Goal: Task Accomplishment & Management: Manage account settings

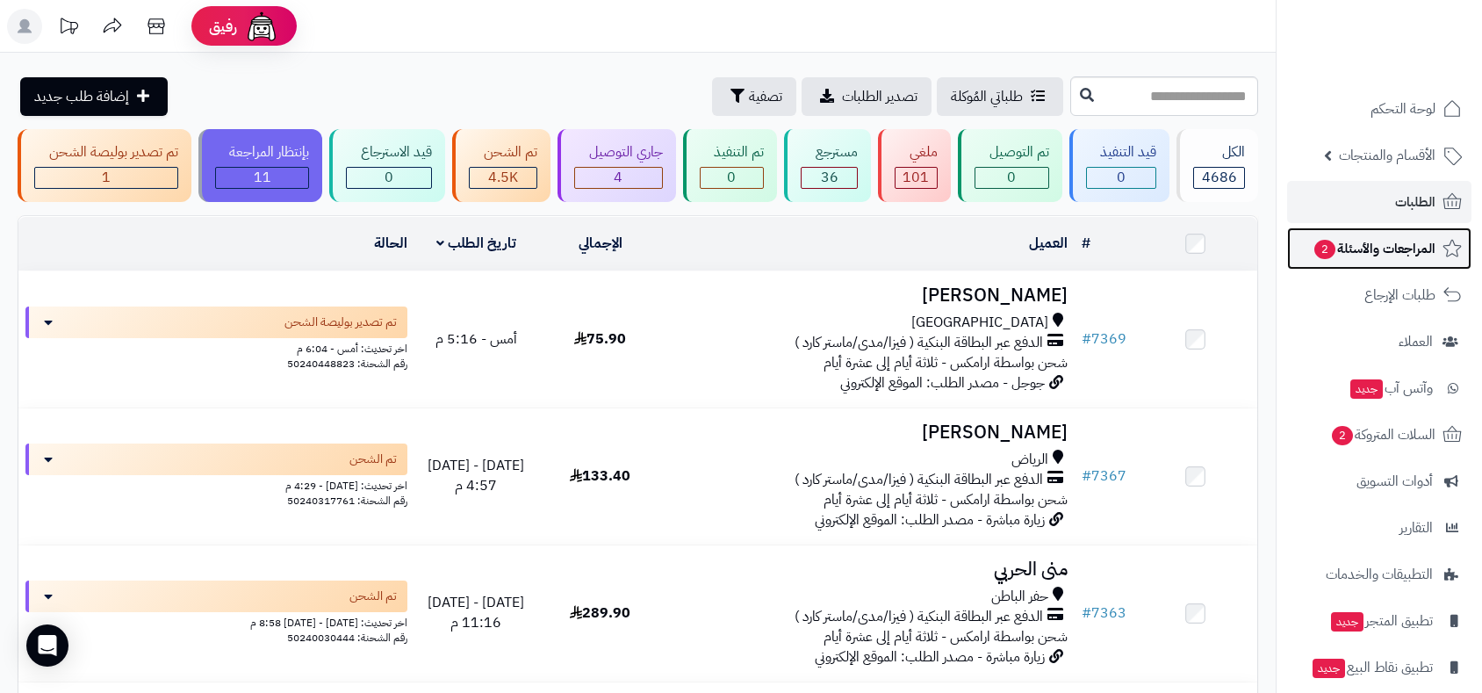
click at [1357, 248] on span "المراجعات والأسئلة 2" at bounding box center [1373, 248] width 123 height 25
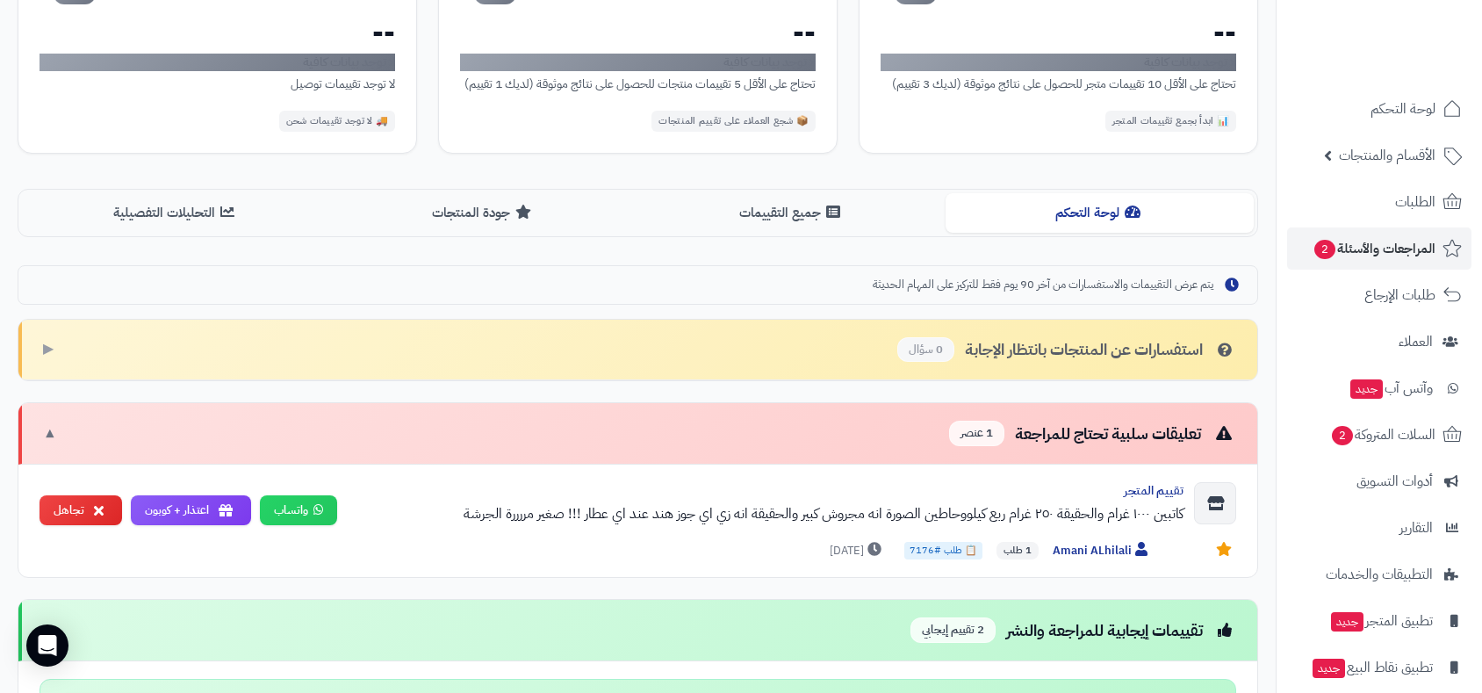
scroll to position [283, 0]
